Goal: Obtain resource: Obtain resource

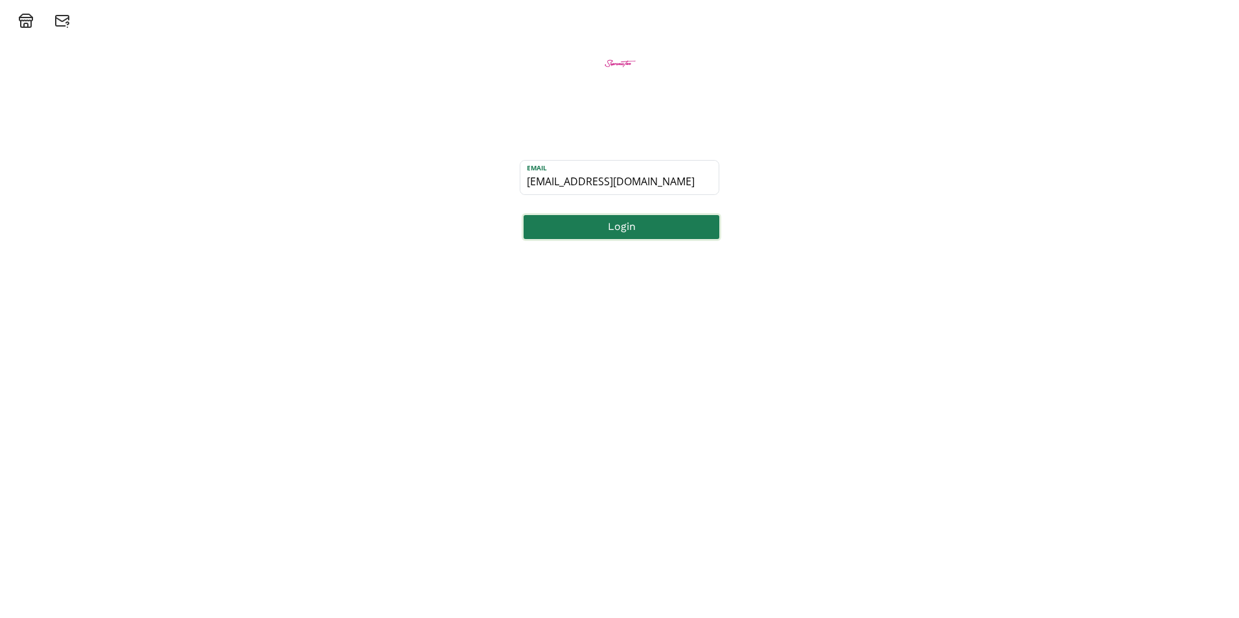
type input "[EMAIL_ADDRESS][DOMAIN_NAME]"
click at [628, 229] on button "Login" at bounding box center [622, 227] width 200 height 28
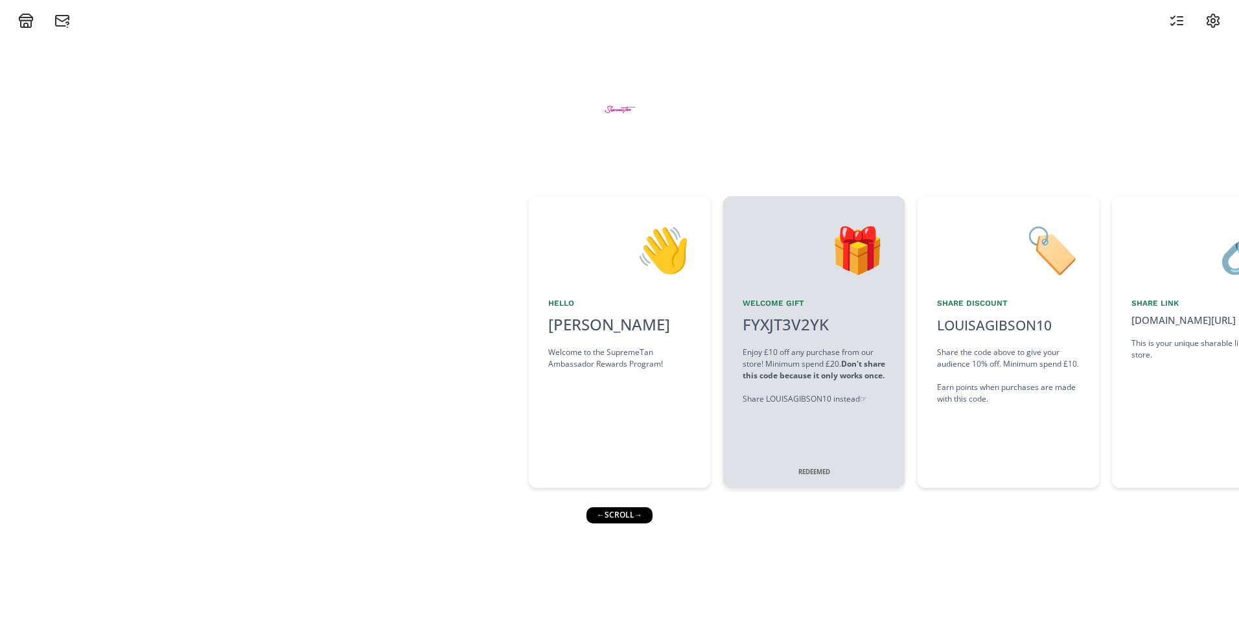
click at [624, 511] on div "← scroll →" at bounding box center [619, 515] width 66 height 16
drag, startPoint x: 1005, startPoint y: 384, endPoint x: 802, endPoint y: 410, distance: 204.5
click at [802, 410] on div "👋 Hello Louisa Gibson Welcome to the SupremeTan Ambassador Rewards Program! 🎁 W…" at bounding box center [619, 342] width 1239 height 305
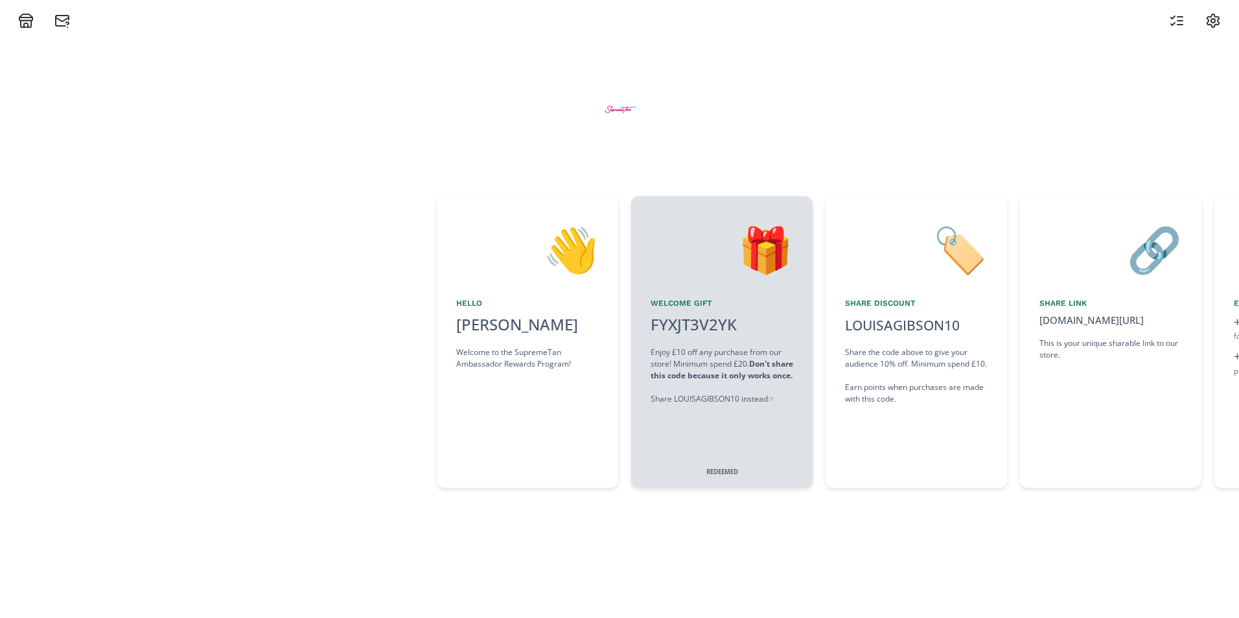
drag, startPoint x: 899, startPoint y: 371, endPoint x: 1075, endPoint y: 349, distance: 177.0
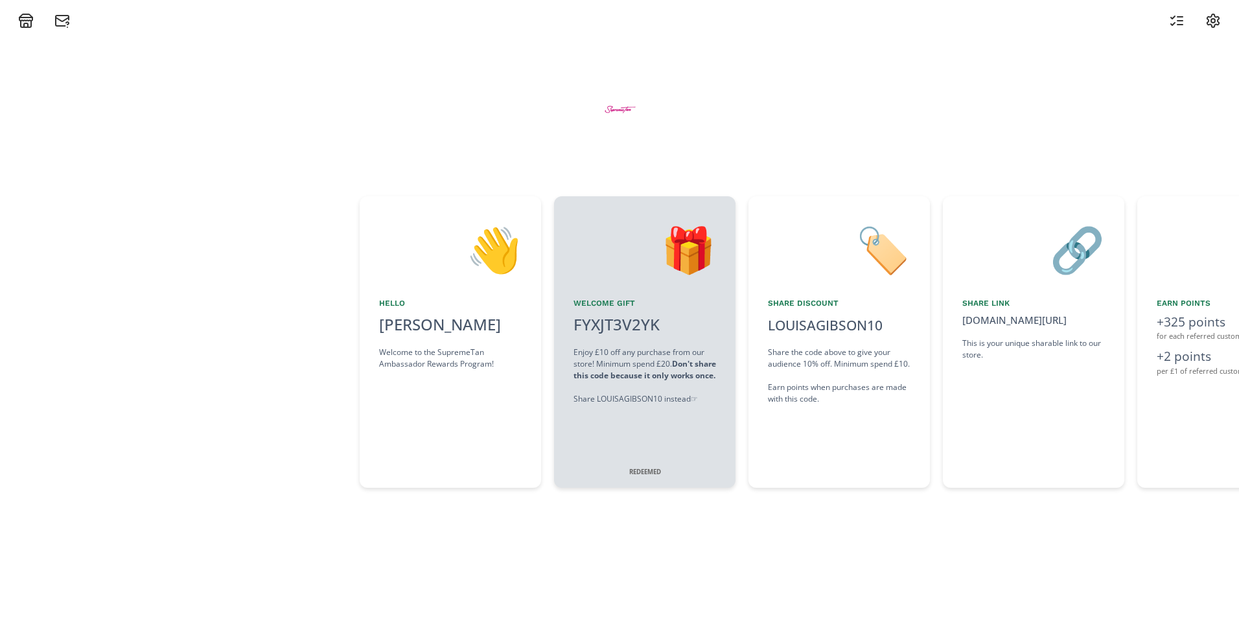
scroll to position [0, 0]
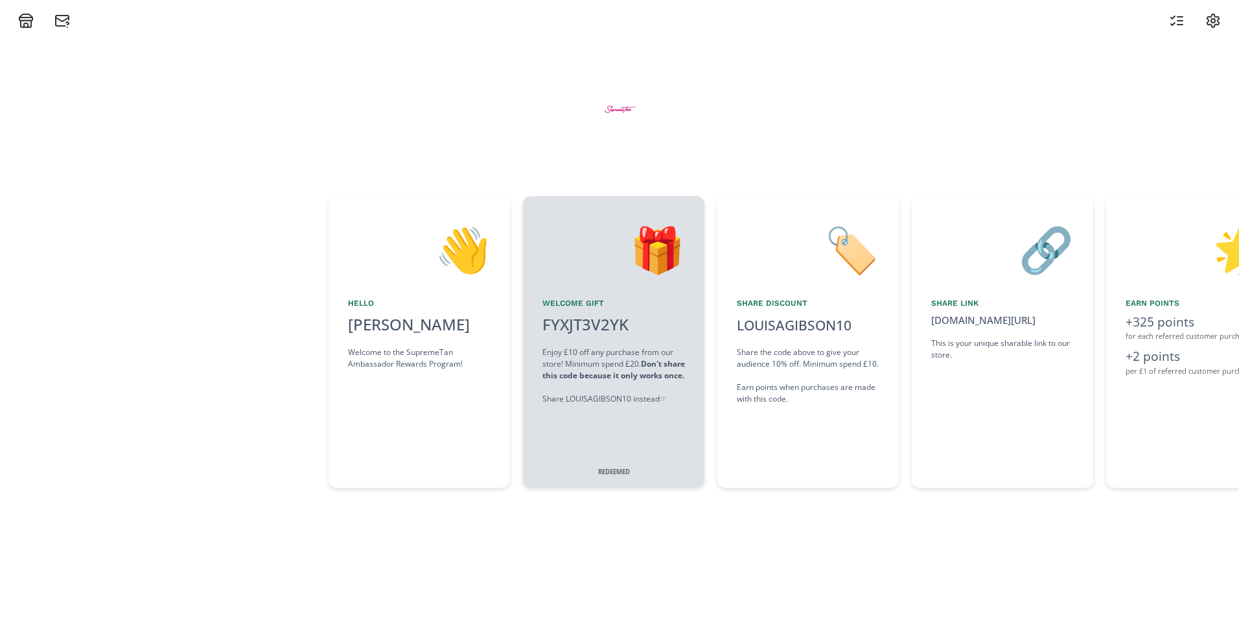
drag, startPoint x: 945, startPoint y: 276, endPoint x: 1035, endPoint y: 284, distance: 90.4
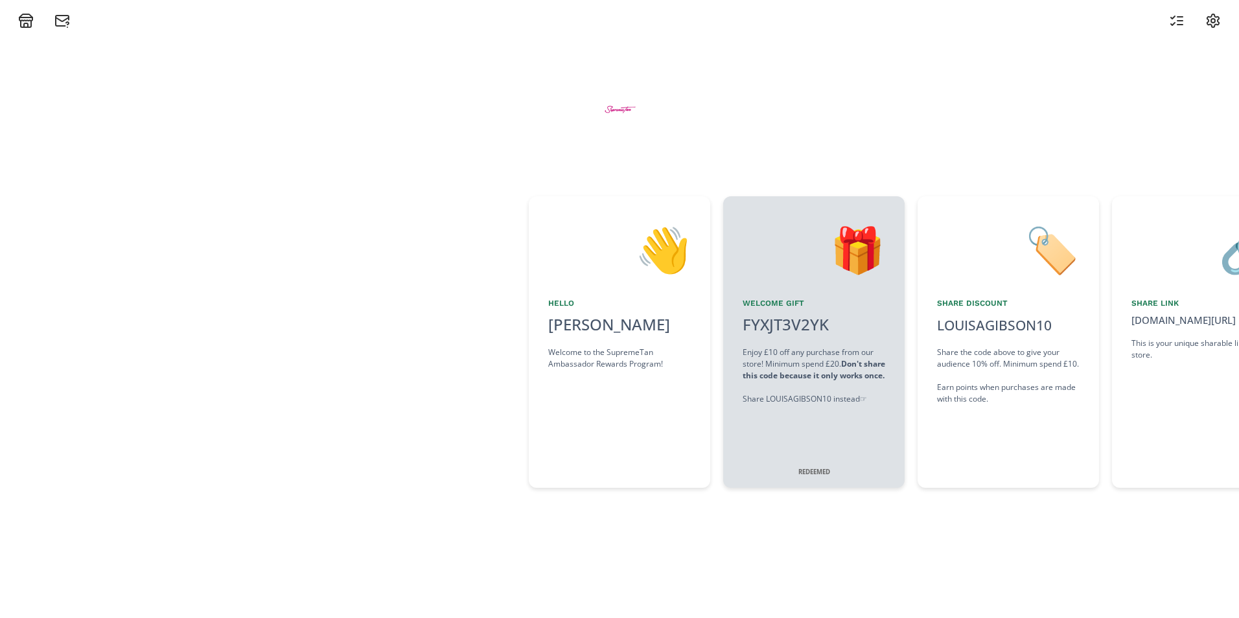
drag, startPoint x: 1035, startPoint y: 284, endPoint x: 864, endPoint y: 295, distance: 171.4
click at [1028, 329] on div "LOUISAGIBSON10" at bounding box center [994, 326] width 115 height 21
copy div "LOUISAGIBSON10"
